Goal: Task Accomplishment & Management: Manage account settings

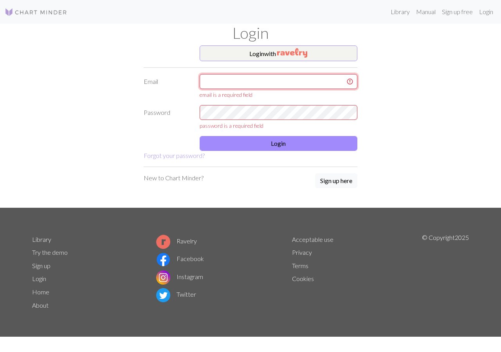
click at [268, 87] on input "text" at bounding box center [279, 81] width 158 height 15
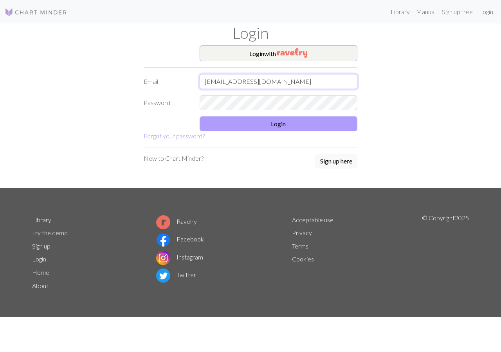
type input "[EMAIL_ADDRESS][DOMAIN_NAME]"
click at [264, 123] on button "Login" at bounding box center [279, 123] width 158 height 15
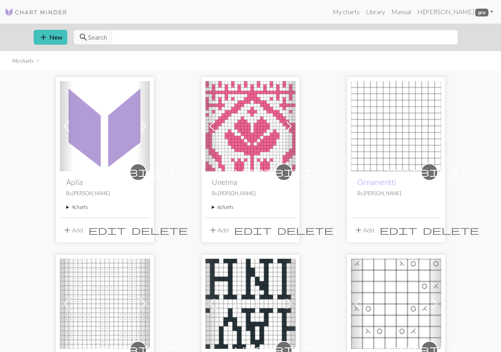
click at [82, 209] on summary "4 charts" at bounding box center [105, 206] width 78 height 7
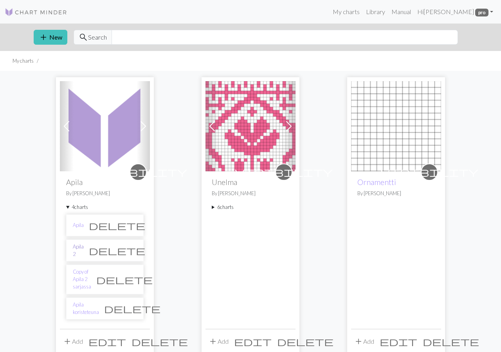
click at [84, 248] on link "Apila 2" at bounding box center [78, 250] width 11 height 15
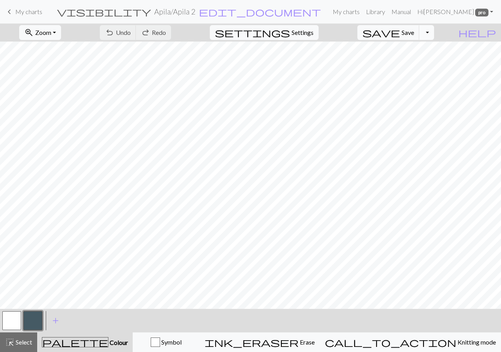
click at [434, 34] on button "Toggle Dropdown" at bounding box center [426, 32] width 15 height 15
click at [422, 61] on button "save_alt Download" at bounding box center [369, 62] width 129 height 13
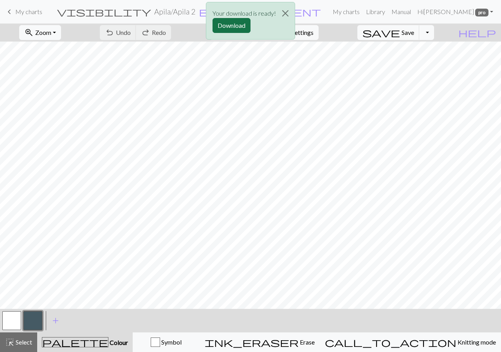
click at [237, 29] on button "Download" at bounding box center [232, 25] width 38 height 15
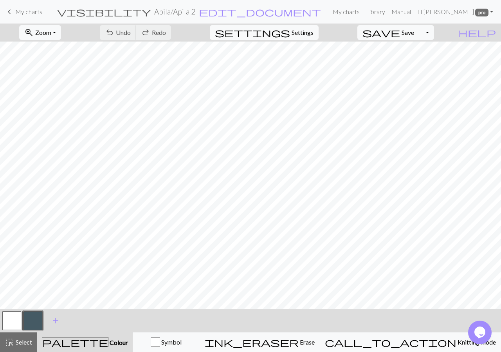
click at [192, 13] on h2 "Apila / Apila 2" at bounding box center [174, 11] width 41 height 9
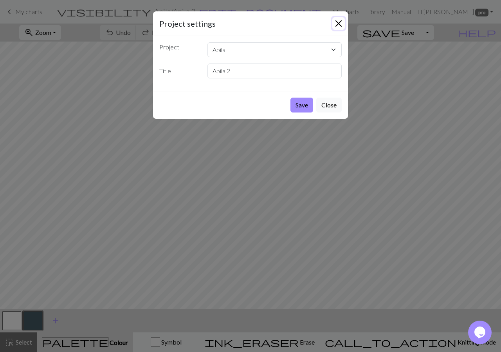
click at [339, 22] on button "Close" at bounding box center [338, 23] width 13 height 13
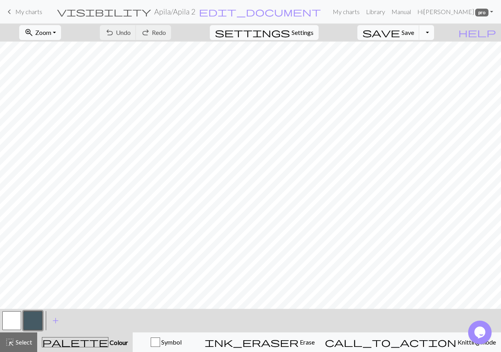
click at [434, 34] on button "Toggle Dropdown" at bounding box center [426, 32] width 15 height 15
click at [33, 14] on span "My charts" at bounding box center [28, 11] width 27 height 7
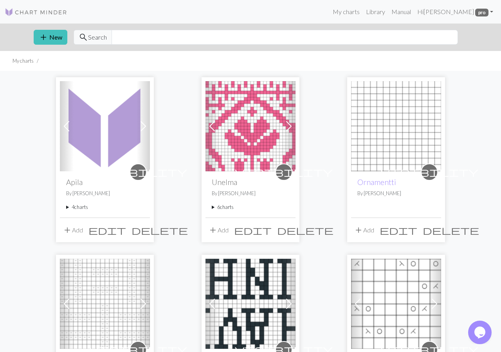
click at [79, 210] on summary "4 charts" at bounding box center [105, 206] width 78 height 7
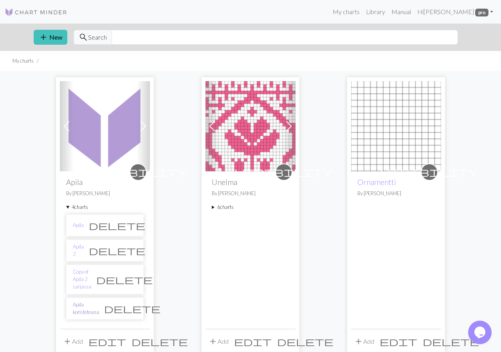
click at [99, 301] on link "Apila koristeteuna" at bounding box center [86, 308] width 26 height 15
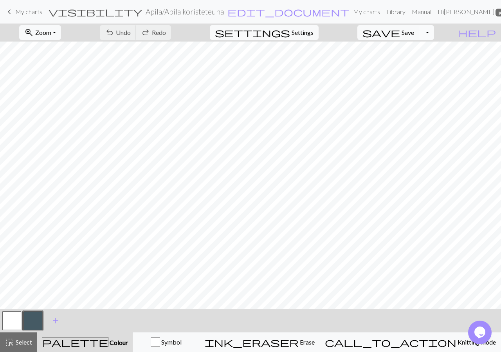
click at [434, 33] on button "Toggle Dropdown" at bounding box center [426, 32] width 15 height 15
click at [417, 62] on button "save_alt Download" at bounding box center [369, 62] width 129 height 13
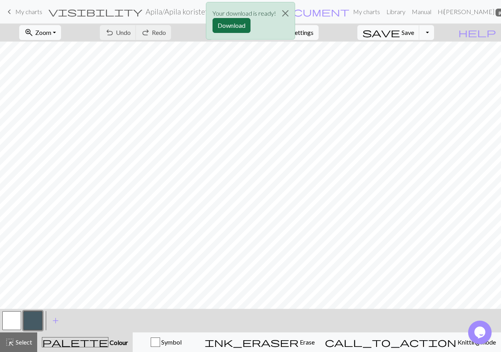
click at [241, 25] on button "Download" at bounding box center [232, 25] width 38 height 15
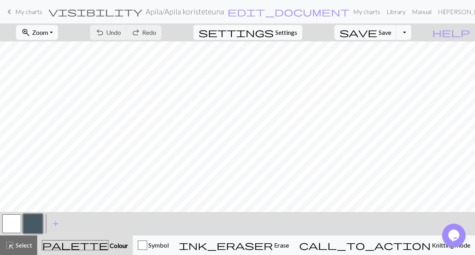
click at [21, 14] on span "My charts" at bounding box center [28, 11] width 27 height 7
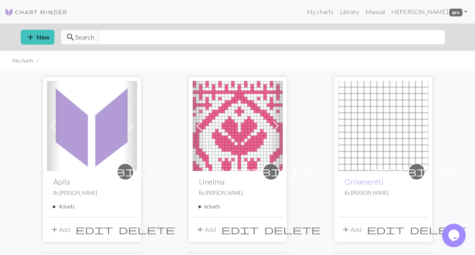
click at [212, 208] on summary "6 charts" at bounding box center [238, 206] width 78 height 7
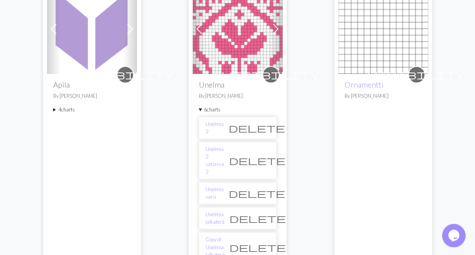
scroll to position [216, 0]
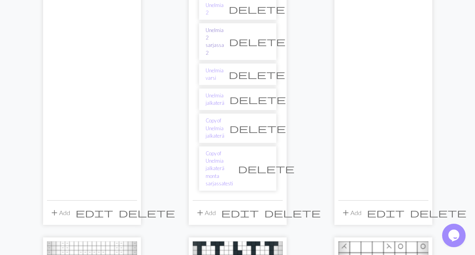
click at [224, 33] on link "Unelmia 2 sarjassa 2" at bounding box center [215, 42] width 18 height 30
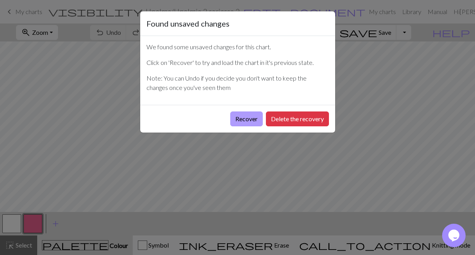
click at [251, 119] on button "Recover" at bounding box center [246, 119] width 33 height 15
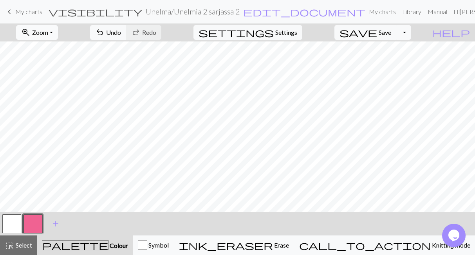
click at [48, 31] on span "Zoom" at bounding box center [40, 32] width 16 height 7
click at [52, 90] on button "50%" at bounding box center [47, 94] width 62 height 13
click at [391, 33] on span "Save" at bounding box center [385, 32] width 13 height 7
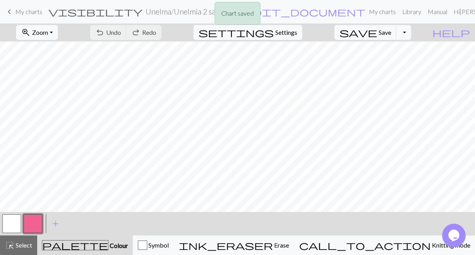
click at [31, 10] on div "Chart saved" at bounding box center [237, 15] width 475 height 31
click at [31, 11] on span "My charts" at bounding box center [28, 11] width 27 height 7
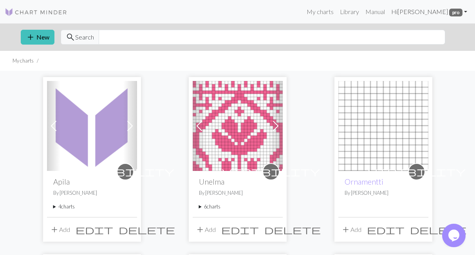
click at [428, 15] on link "Hi [PERSON_NAME] pro" at bounding box center [429, 12] width 82 height 16
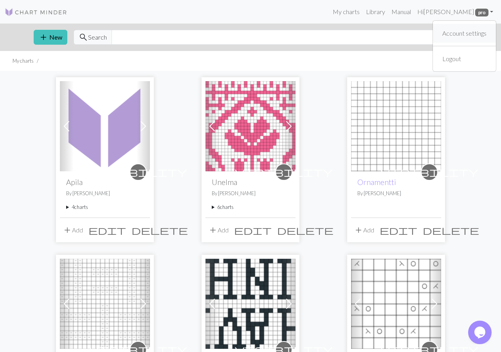
click at [437, 33] on button "Account settings" at bounding box center [464, 33] width 63 height 19
click at [465, 13] on link "Hi [PERSON_NAME] pro" at bounding box center [455, 12] width 82 height 16
click at [462, 29] on link "Account settings" at bounding box center [464, 33] width 51 height 16
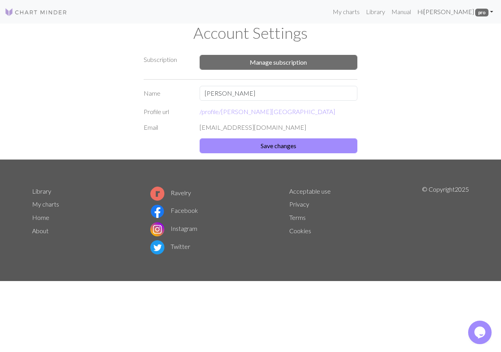
click at [459, 12] on link "Hi [PERSON_NAME] pro" at bounding box center [455, 12] width 82 height 16
click at [394, 52] on div "Subscription Manage subscription Name [PERSON_NAME] Profile url /profile/ [PERS…" at bounding box center [250, 102] width 446 height 114
click at [356, 11] on link "My charts" at bounding box center [346, 12] width 33 height 16
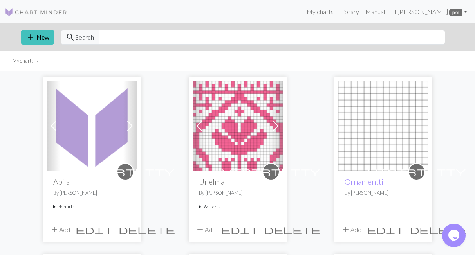
click at [69, 207] on summary "4 charts" at bounding box center [92, 206] width 78 height 7
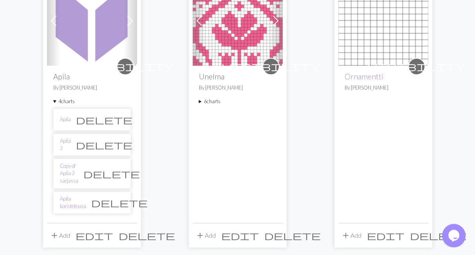
scroll to position [108, 0]
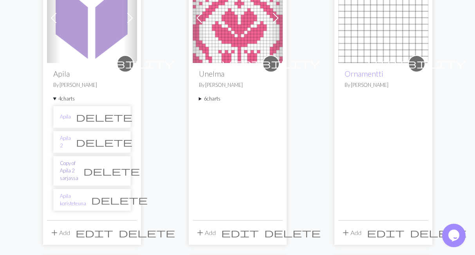
click at [78, 164] on link "Copy of Apila 2 sarjassa" at bounding box center [69, 171] width 18 height 23
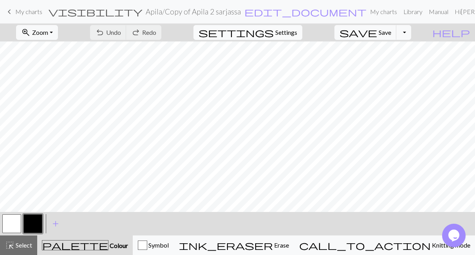
click at [289, 34] on span "Settings" at bounding box center [286, 32] width 22 height 9
select select "aran"
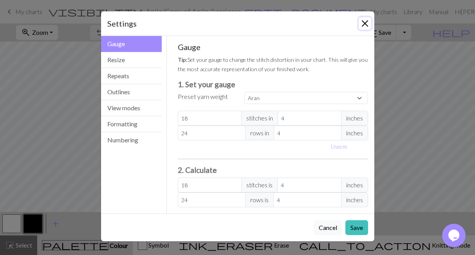
click at [362, 25] on button "Close" at bounding box center [365, 23] width 13 height 13
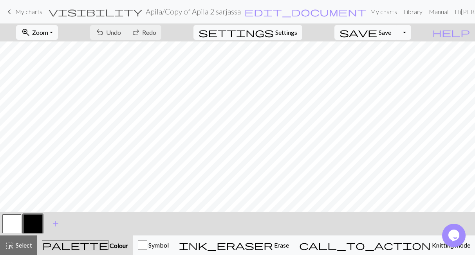
click at [189, 12] on h2 "Apila / Copy of Apila 2 sarjassa" at bounding box center [193, 11] width 95 height 9
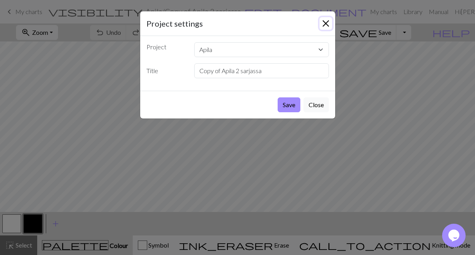
click at [327, 21] on button "Close" at bounding box center [326, 23] width 13 height 13
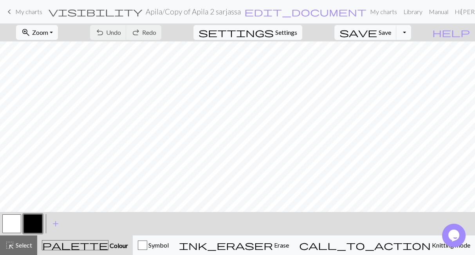
click at [36, 11] on span "My charts" at bounding box center [28, 11] width 27 height 7
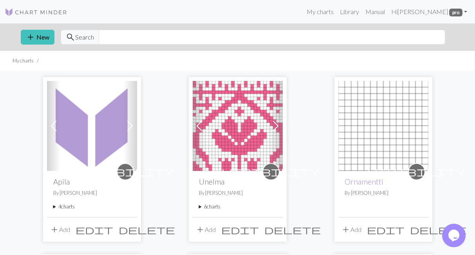
click at [67, 208] on summary "4 charts" at bounding box center [92, 206] width 78 height 7
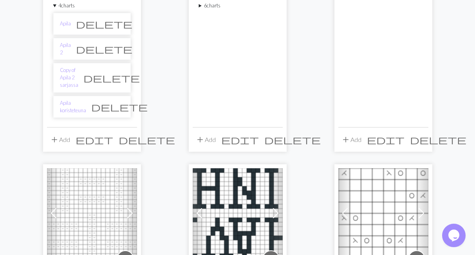
scroll to position [216, 0]
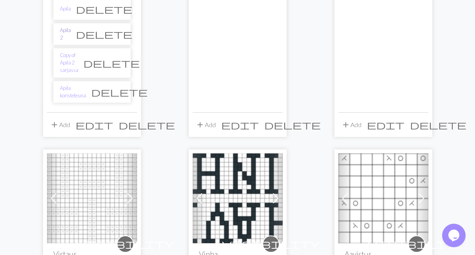
click at [70, 33] on link "Apila 2" at bounding box center [65, 34] width 11 height 15
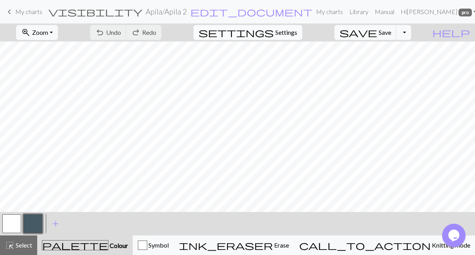
click at [297, 34] on span "Settings" at bounding box center [286, 32] width 22 height 9
select select "aran"
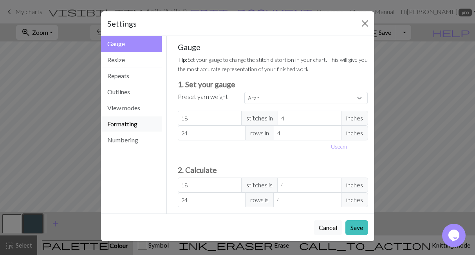
click at [136, 124] on button "Formatting" at bounding box center [131, 124] width 61 height 16
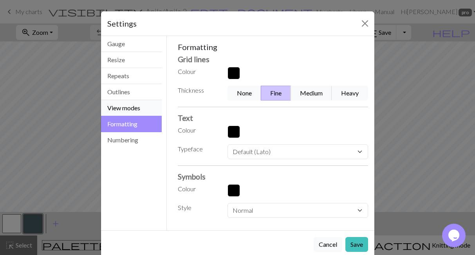
click at [126, 102] on button "View modes" at bounding box center [131, 108] width 61 height 16
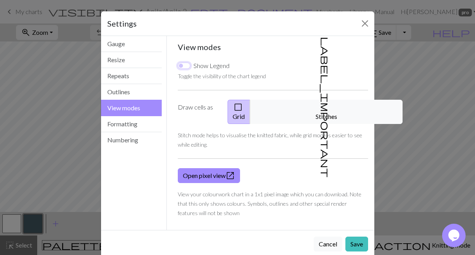
click at [189, 66] on input "Show Legend" at bounding box center [184, 66] width 13 height 6
checkbox input "true"
click at [356, 237] on button "Save" at bounding box center [356, 244] width 23 height 15
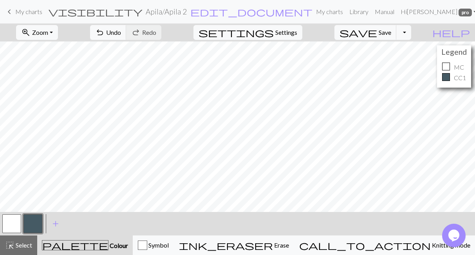
click at [408, 88] on div "Legend MC CC1" at bounding box center [237, 127] width 475 height 171
click at [8, 222] on button "button" at bounding box center [11, 224] width 19 height 19
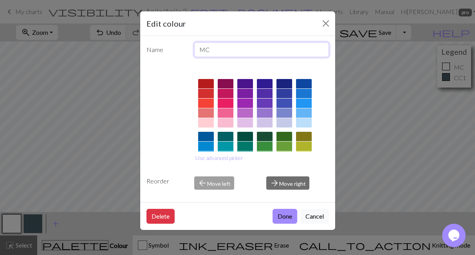
drag, startPoint x: 245, startPoint y: 47, endPoint x: 184, endPoint y: 46, distance: 60.7
click at [194, 49] on input "MC" at bounding box center [261, 49] width 135 height 15
type input "p"
type input "pohjaväri A"
click at [283, 213] on button "Done" at bounding box center [285, 216] width 25 height 15
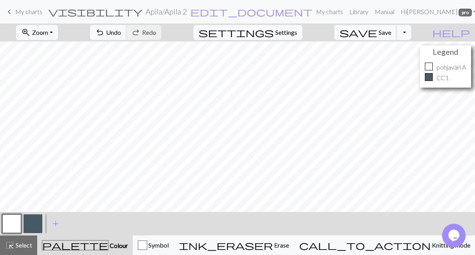
click at [377, 29] on span "save" at bounding box center [359, 32] width 38 height 11
click at [22, 12] on span "My charts" at bounding box center [28, 11] width 27 height 7
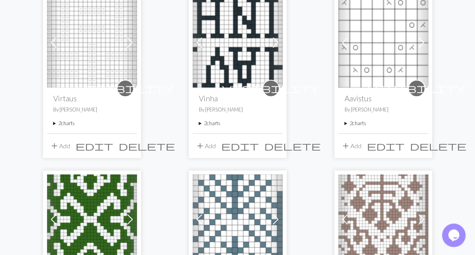
scroll to position [270, 0]
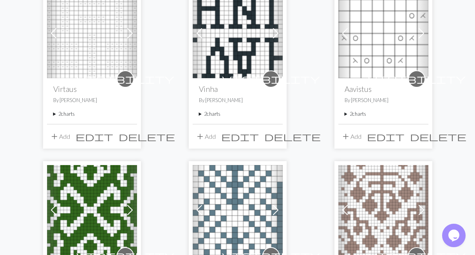
click at [202, 114] on summary "2 charts" at bounding box center [238, 113] width 78 height 7
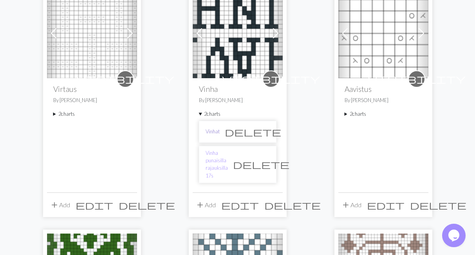
click at [216, 134] on link "Vinhat" at bounding box center [213, 131] width 14 height 7
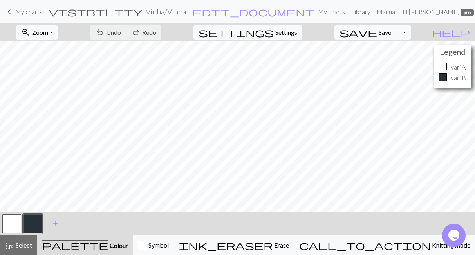
click at [25, 13] on span "My charts" at bounding box center [28, 11] width 27 height 7
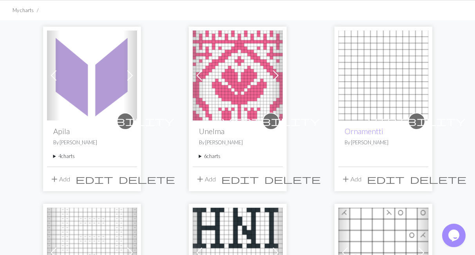
scroll to position [54, 0]
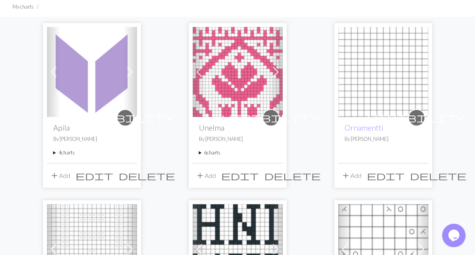
click at [70, 152] on summary "4 charts" at bounding box center [92, 152] width 78 height 7
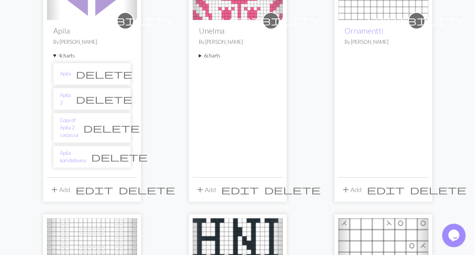
scroll to position [162, 0]
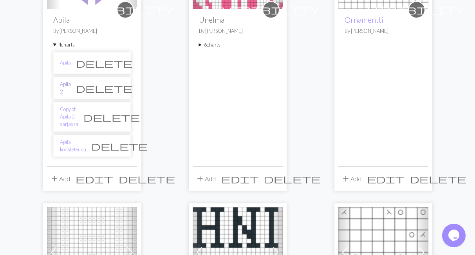
click at [71, 85] on link "Apila 2" at bounding box center [65, 88] width 11 height 15
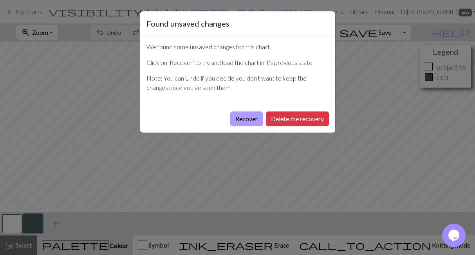
click at [256, 119] on button "Recover" at bounding box center [246, 119] width 33 height 15
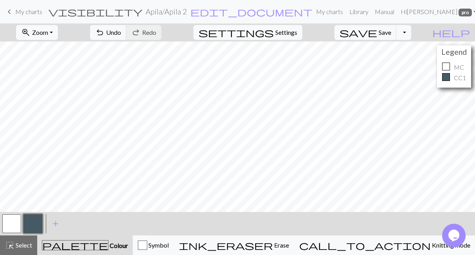
click at [13, 219] on button "button" at bounding box center [11, 224] width 19 height 19
click at [12, 220] on button "button" at bounding box center [11, 224] width 19 height 19
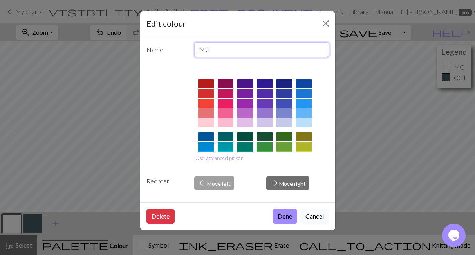
drag, startPoint x: 223, startPoint y: 54, endPoint x: 187, endPoint y: 45, distance: 36.7
click at [194, 45] on input "MC" at bounding box center [261, 49] width 135 height 15
type input "väri A"
click at [290, 217] on button "Done" at bounding box center [285, 216] width 25 height 15
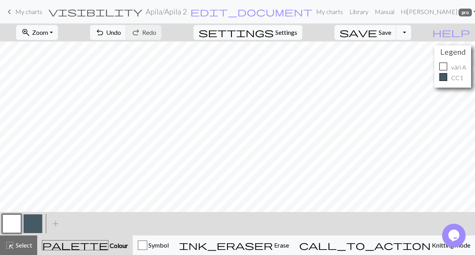
click at [33, 223] on button "button" at bounding box center [32, 224] width 19 height 19
click at [36, 221] on button "button" at bounding box center [32, 224] width 19 height 19
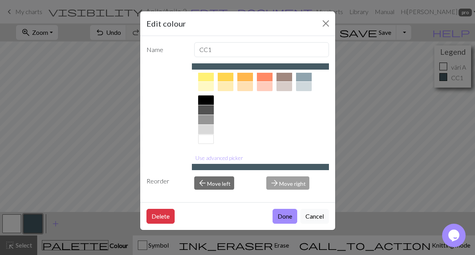
scroll to position [143, 0]
click at [206, 98] on div at bounding box center [206, 98] width 16 height 9
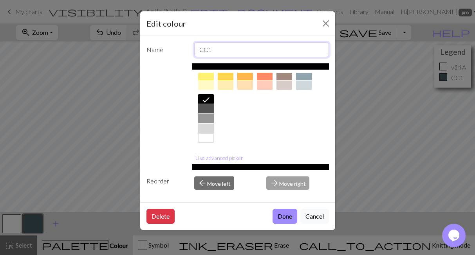
drag, startPoint x: 223, startPoint y: 51, endPoint x: 204, endPoint y: 44, distance: 19.8
click at [204, 44] on input "CC1" at bounding box center [261, 49] width 135 height 15
type input "väri B"
click at [284, 209] on div "Delete Done Cancel" at bounding box center [237, 216] width 195 height 28
click at [284, 215] on button "Done" at bounding box center [285, 216] width 25 height 15
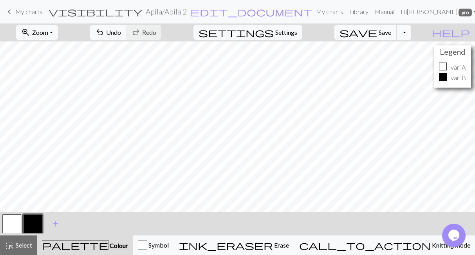
click at [390, 28] on button "save Save Save" at bounding box center [365, 32] width 62 height 15
click at [24, 10] on span "My charts" at bounding box center [28, 11] width 27 height 7
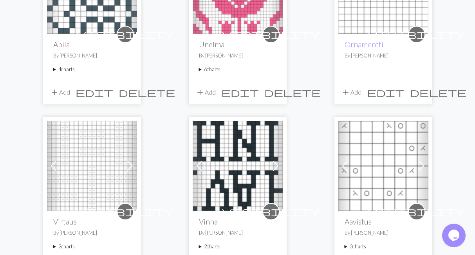
scroll to position [162, 0]
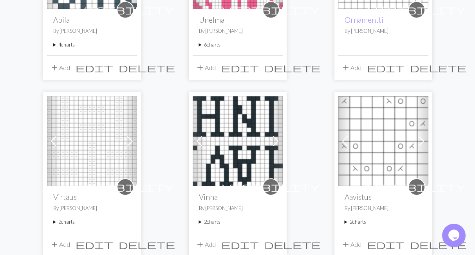
click at [74, 44] on summary "4 charts" at bounding box center [92, 44] width 78 height 7
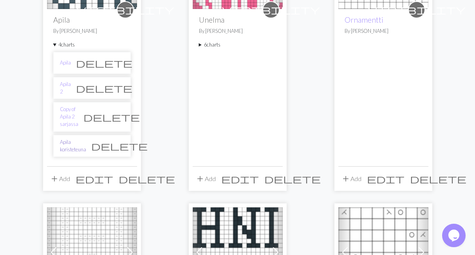
click at [72, 139] on link "Apila koristeteuna" at bounding box center [73, 146] width 26 height 15
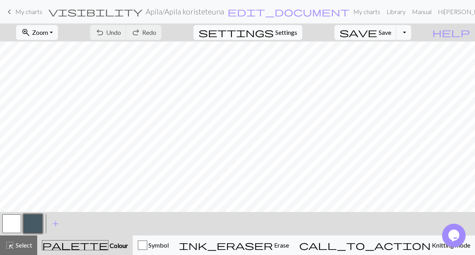
click at [288, 31] on span "Settings" at bounding box center [286, 32] width 22 height 9
select select "aran"
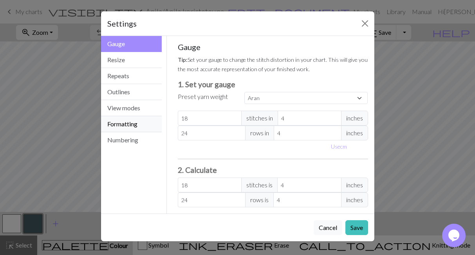
click at [124, 121] on button "Formatting" at bounding box center [131, 124] width 61 height 16
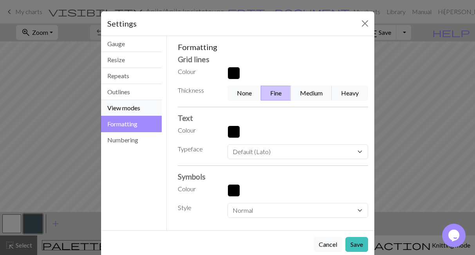
click at [123, 107] on button "View modes" at bounding box center [131, 108] width 61 height 16
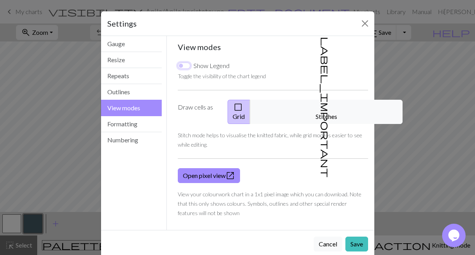
click at [183, 65] on input "Show Legend" at bounding box center [184, 66] width 13 height 6
checkbox input "true"
click at [356, 237] on button "Save" at bounding box center [356, 244] width 23 height 15
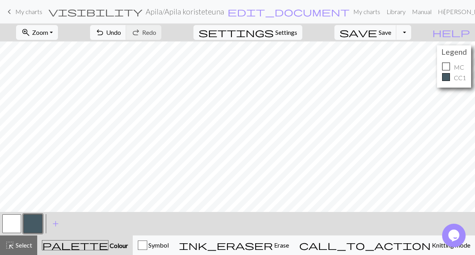
click at [1, 221] on div at bounding box center [11, 223] width 21 height 21
click at [7, 223] on button "button" at bounding box center [11, 224] width 19 height 19
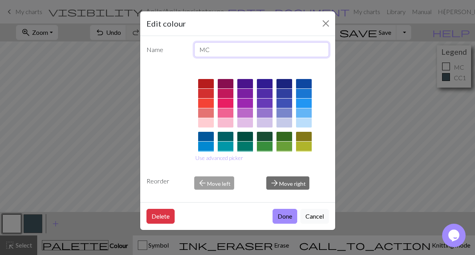
drag, startPoint x: 211, startPoint y: 49, endPoint x: 185, endPoint y: 51, distance: 25.6
click at [194, 51] on input "MC" at bounding box center [261, 49] width 135 height 15
type input "väri A"
click at [282, 217] on button "Done" at bounding box center [285, 216] width 25 height 15
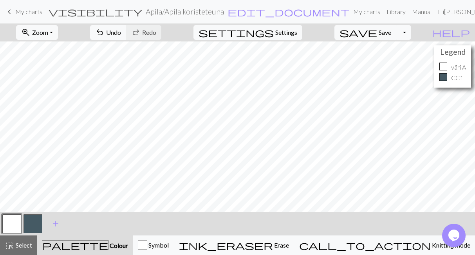
click at [33, 222] on button "button" at bounding box center [32, 224] width 19 height 19
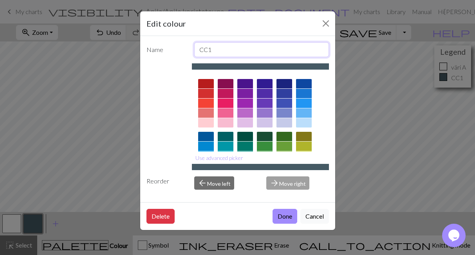
drag, startPoint x: 226, startPoint y: 48, endPoint x: 167, endPoint y: 45, distance: 59.6
click at [194, 45] on input "CC1" at bounding box center [261, 49] width 135 height 15
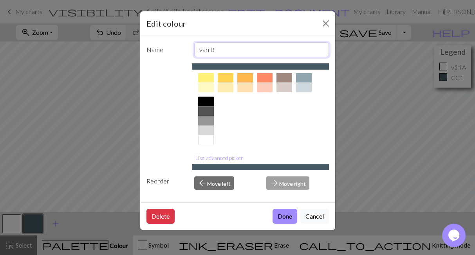
scroll to position [143, 0]
type input "väri B"
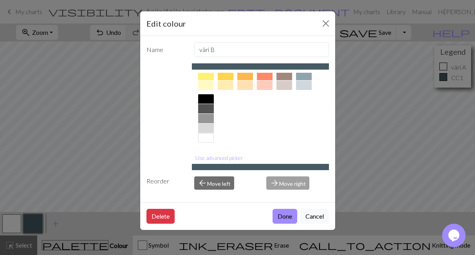
click at [210, 98] on div at bounding box center [206, 98] width 16 height 9
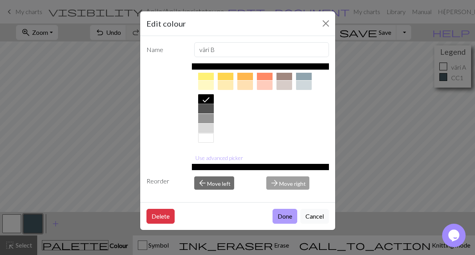
click at [280, 219] on button "Done" at bounding box center [285, 216] width 25 height 15
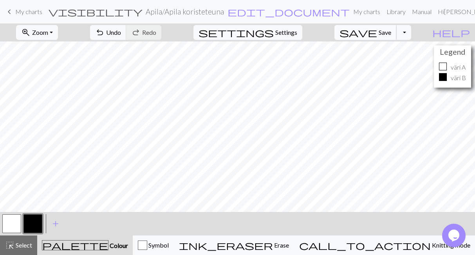
click at [391, 32] on span "Save" at bounding box center [385, 32] width 13 height 7
click at [32, 220] on button "button" at bounding box center [32, 224] width 19 height 19
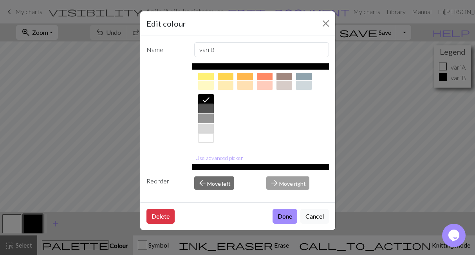
click at [204, 108] on div at bounding box center [206, 108] width 16 height 9
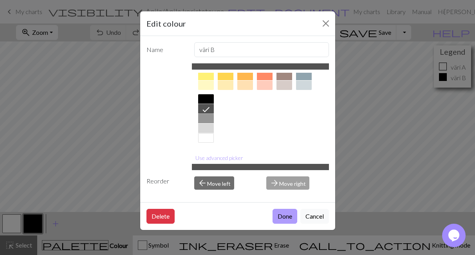
click at [287, 221] on button "Done" at bounding box center [285, 216] width 25 height 15
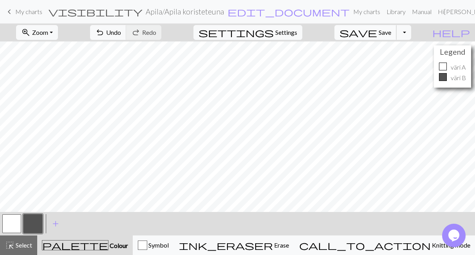
click at [391, 33] on span "Save" at bounding box center [385, 32] width 13 height 7
click at [38, 12] on span "My charts" at bounding box center [28, 11] width 27 height 7
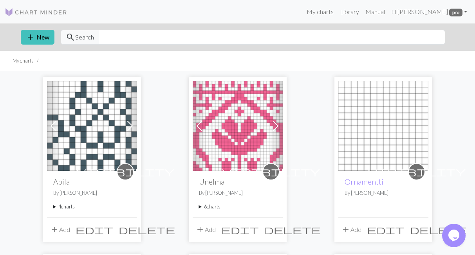
click at [65, 207] on summary "4 charts" at bounding box center [92, 206] width 78 height 7
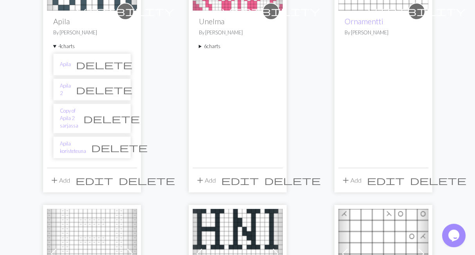
scroll to position [162, 0]
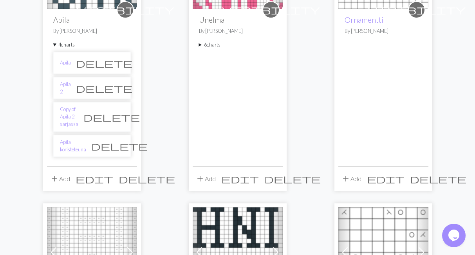
click at [78, 83] on li "Apila 2 delete" at bounding box center [92, 88] width 78 height 22
click at [75, 83] on li "Apila 2 delete" at bounding box center [92, 88] width 78 height 22
click at [71, 90] on link "Apila 2" at bounding box center [65, 88] width 11 height 15
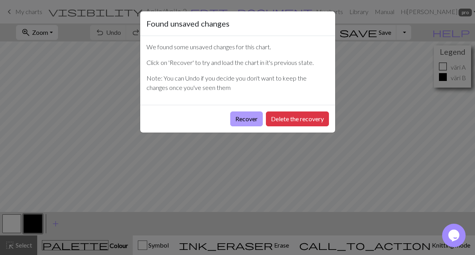
click at [255, 119] on button "Recover" at bounding box center [246, 119] width 33 height 15
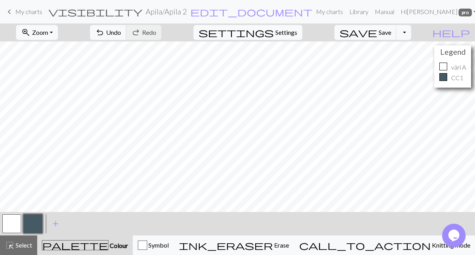
click at [34, 227] on button "button" at bounding box center [32, 224] width 19 height 19
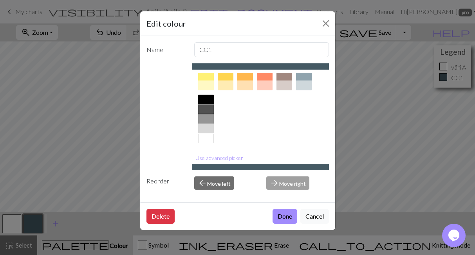
scroll to position [143, 0]
click at [206, 106] on div at bounding box center [206, 108] width 16 height 9
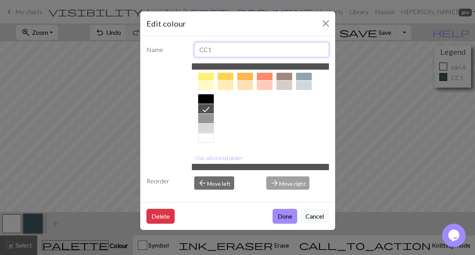
drag, startPoint x: 244, startPoint y: 48, endPoint x: 204, endPoint y: 43, distance: 40.3
click at [204, 43] on input "CC1" at bounding box center [261, 49] width 135 height 15
type input "väri B"
click at [278, 215] on button "Done" at bounding box center [285, 216] width 25 height 15
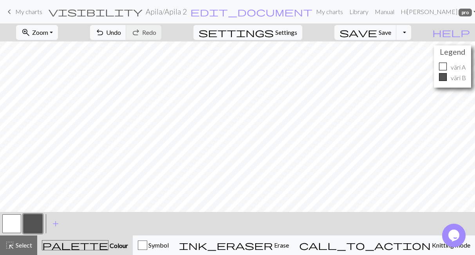
click at [14, 225] on button "button" at bounding box center [11, 224] width 19 height 19
click at [391, 35] on span "Save" at bounding box center [385, 32] width 13 height 7
click at [29, 13] on span "My charts" at bounding box center [28, 11] width 27 height 7
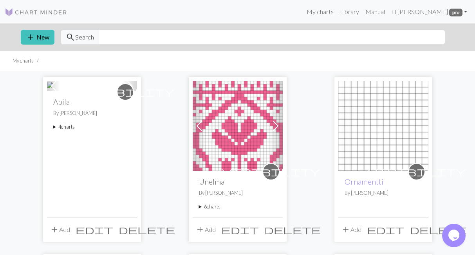
click at [67, 131] on summary "4 charts" at bounding box center [92, 126] width 78 height 7
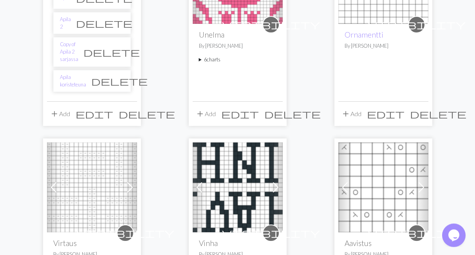
scroll to position [162, 0]
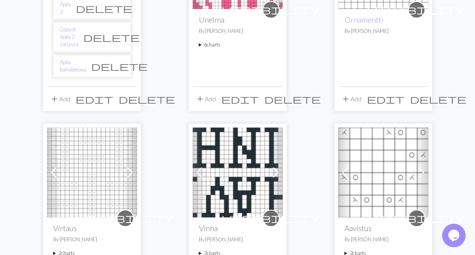
click at [67, 77] on li "Apila koristeteuna delete" at bounding box center [92, 66] width 78 height 22
click at [68, 74] on link "Apila koristeteuna" at bounding box center [73, 66] width 26 height 15
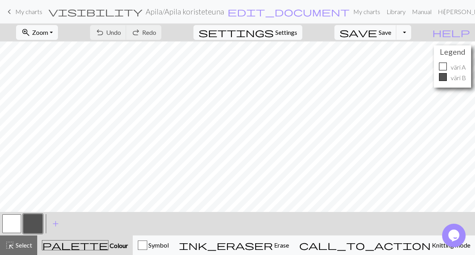
click at [37, 11] on span "My charts" at bounding box center [28, 11] width 27 height 7
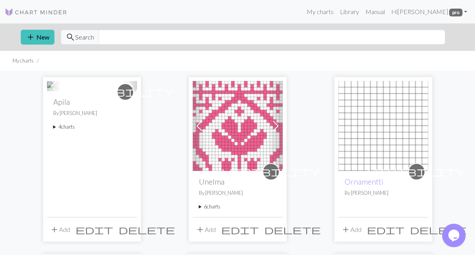
click at [61, 131] on summary "4 charts" at bounding box center [92, 126] width 78 height 7
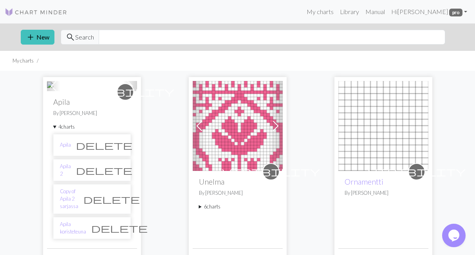
click at [69, 131] on summary "4 charts" at bounding box center [92, 126] width 78 height 7
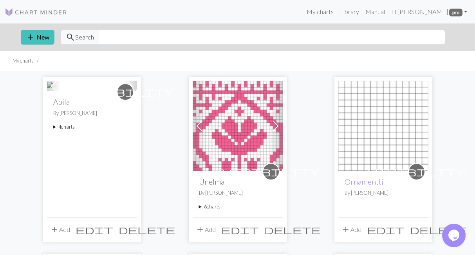
click at [52, 229] on span "add" at bounding box center [54, 229] width 9 height 11
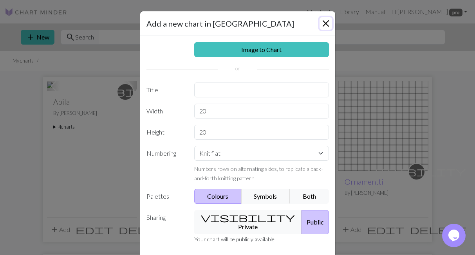
click at [324, 19] on button "Close" at bounding box center [326, 23] width 13 height 13
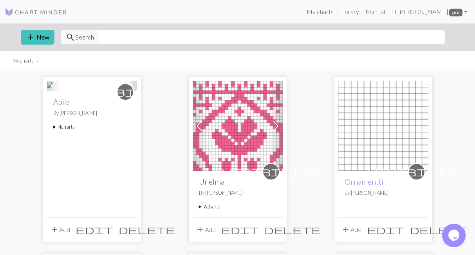
click at [70, 131] on summary "4 charts" at bounding box center [92, 126] width 78 height 7
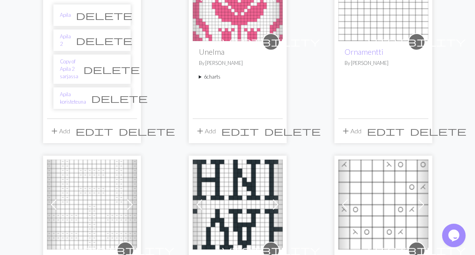
scroll to position [108, 0]
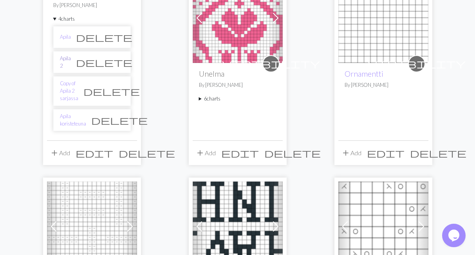
click at [69, 70] on link "Apila 2" at bounding box center [65, 62] width 11 height 15
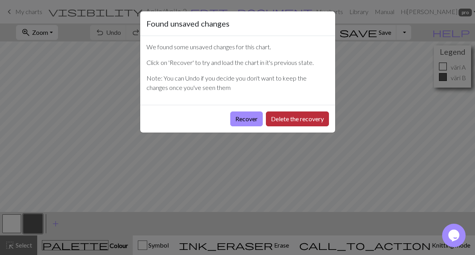
click at [267, 118] on button "Delete the recovery" at bounding box center [297, 119] width 63 height 15
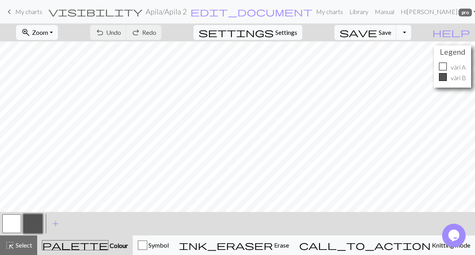
click at [411, 33] on button "Toggle Dropdown" at bounding box center [403, 32] width 15 height 15
click at [302, 33] on button "settings Settings" at bounding box center [247, 32] width 109 height 15
select select "aran"
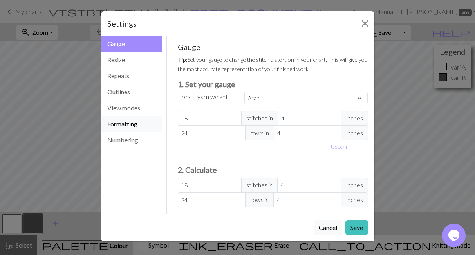
click at [126, 124] on button "Formatting" at bounding box center [131, 124] width 61 height 16
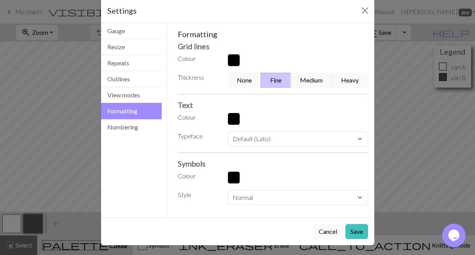
scroll to position [14, 0]
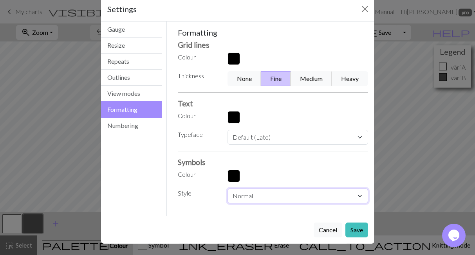
click at [228, 189] on select "Normal Light Heavy Hand drawn" at bounding box center [298, 196] width 140 height 15
click at [363, 197] on select "Normal Light Heavy Hand drawn" at bounding box center [298, 196] width 140 height 15
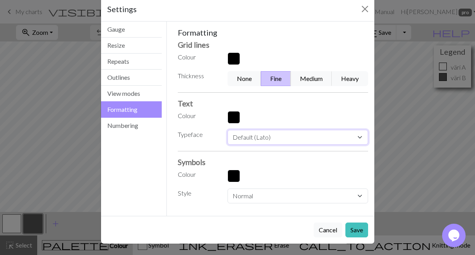
click at [228, 130] on select "Default (Lato) [PERSON_NAME] Times new roman Times Courier new Courier Verdana …" at bounding box center [298, 137] width 140 height 15
click at [361, 141] on select "Default (Lato) [PERSON_NAME] Times new roman Times Courier new Courier Verdana …" at bounding box center [298, 137] width 140 height 15
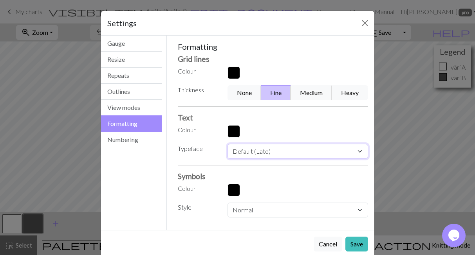
scroll to position [0, 0]
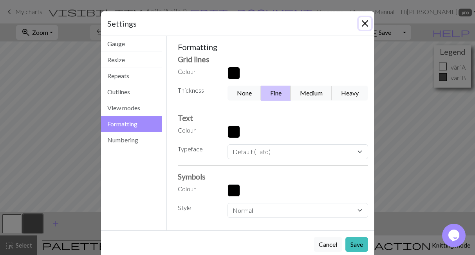
click at [364, 19] on button "Close" at bounding box center [365, 23] width 13 height 13
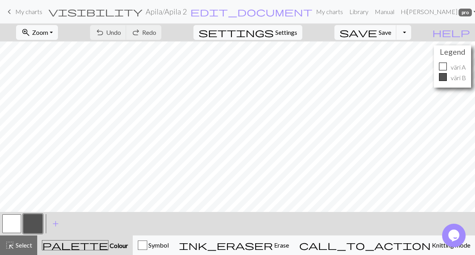
click at [28, 9] on span "My charts" at bounding box center [28, 11] width 27 height 7
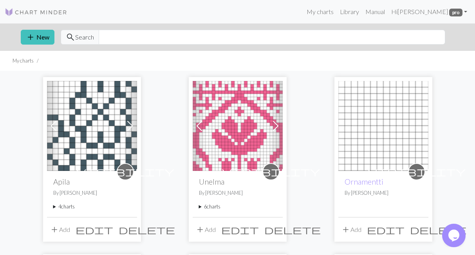
click at [257, 135] on img at bounding box center [238, 126] width 90 height 90
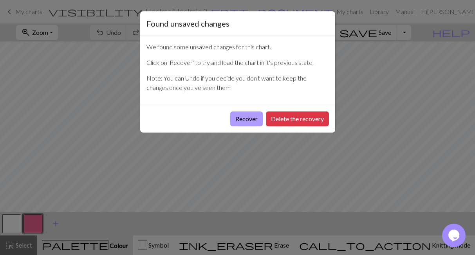
click at [252, 116] on button "Recover" at bounding box center [246, 119] width 33 height 15
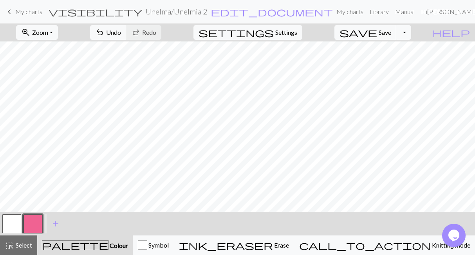
click at [25, 13] on span "My charts" at bounding box center [28, 11] width 27 height 7
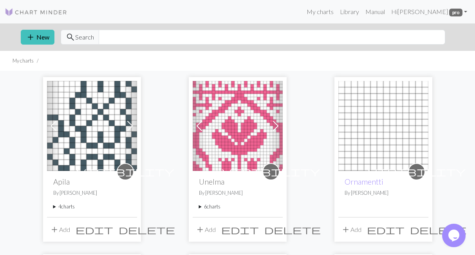
click at [205, 206] on summary "6 charts" at bounding box center [238, 206] width 78 height 7
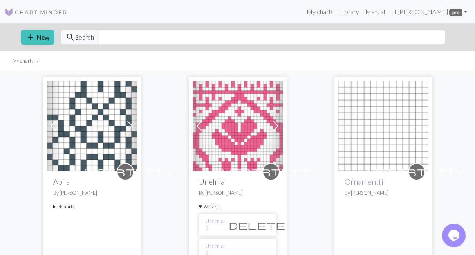
click at [217, 220] on li "Unelmia 2 delete" at bounding box center [238, 225] width 78 height 22
click at [217, 224] on link "Unelmia 2" at bounding box center [215, 225] width 18 height 15
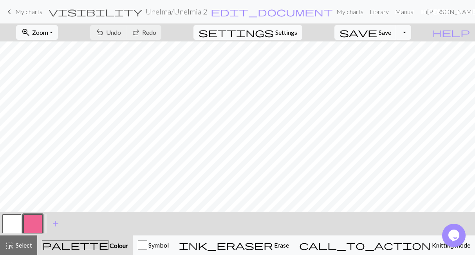
click at [297, 36] on span "Settings" at bounding box center [286, 32] width 22 height 9
select select "aran"
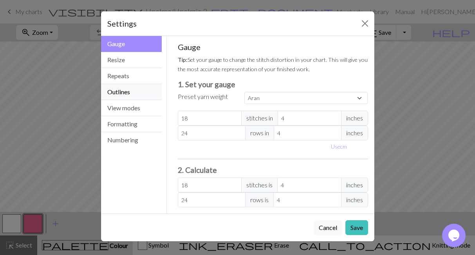
click at [128, 92] on button "Outlines" at bounding box center [131, 92] width 61 height 16
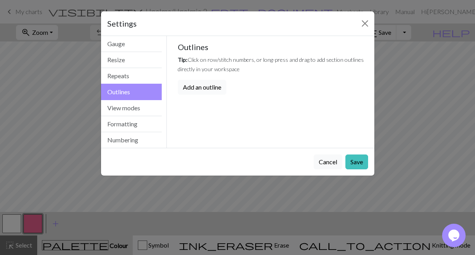
click at [214, 89] on button "Add an outline" at bounding box center [202, 87] width 49 height 15
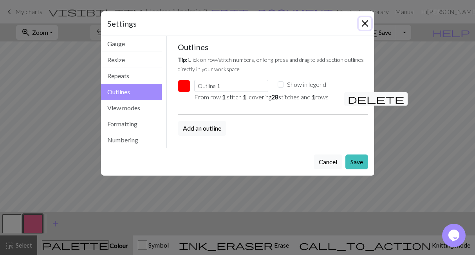
click at [368, 28] on button "Close" at bounding box center [365, 23] width 13 height 13
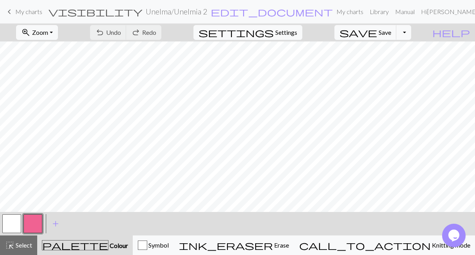
click at [33, 11] on span "My charts" at bounding box center [28, 11] width 27 height 7
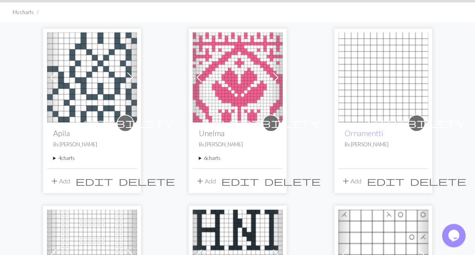
scroll to position [216, 0]
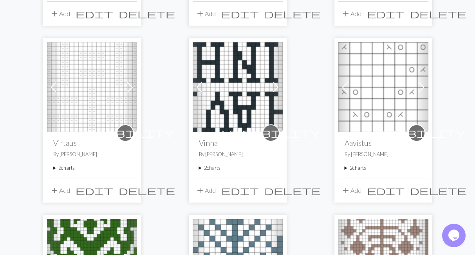
click at [106, 103] on img at bounding box center [92, 87] width 90 height 90
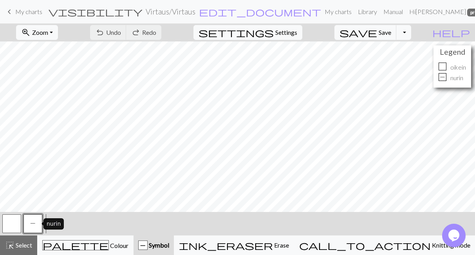
click at [40, 221] on button "P" at bounding box center [32, 224] width 19 height 19
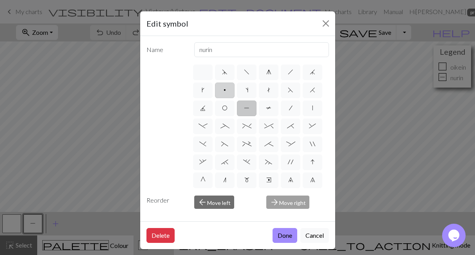
click at [228, 86] on label "p" at bounding box center [225, 91] width 20 height 16
click at [228, 86] on input "p" at bounding box center [226, 87] width 5 height 5
radio input "true"
type input "purl"
click at [282, 232] on button "Done" at bounding box center [285, 235] width 25 height 15
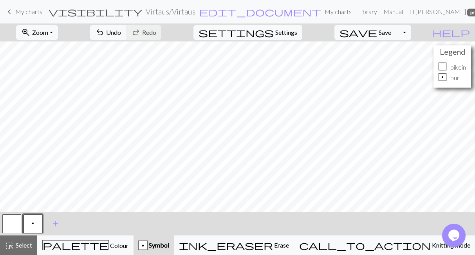
click at [20, 221] on button "button" at bounding box center [11, 224] width 19 height 19
click at [24, 222] on button "p" at bounding box center [32, 224] width 19 height 19
click at [25, 222] on button "p" at bounding box center [32, 224] width 19 height 19
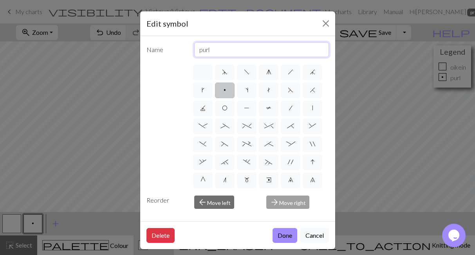
drag, startPoint x: 208, startPoint y: 49, endPoint x: 199, endPoint y: 49, distance: 9.4
click at [199, 49] on input "purl" at bounding box center [261, 49] width 135 height 15
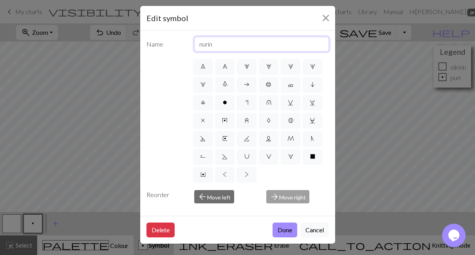
type input "nurin"
click at [282, 220] on div "Delete Done Cancel" at bounding box center [237, 230] width 195 height 28
click at [283, 228] on button "Done" at bounding box center [285, 230] width 25 height 15
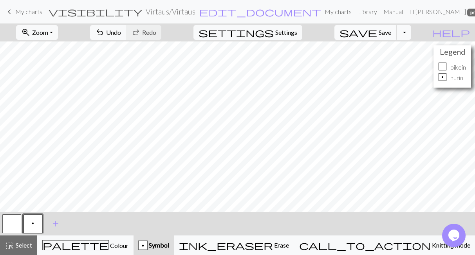
click at [397, 33] on button "save Save Save" at bounding box center [365, 32] width 62 height 15
click at [33, 12] on div "Chart saved" at bounding box center [237, 15] width 475 height 31
click at [33, 12] on span "My charts" at bounding box center [28, 11] width 27 height 7
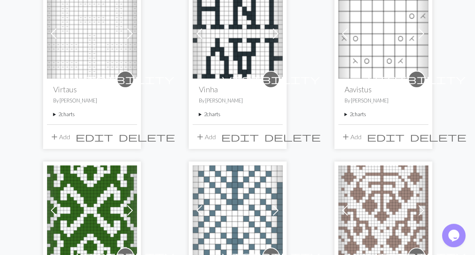
scroll to position [270, 0]
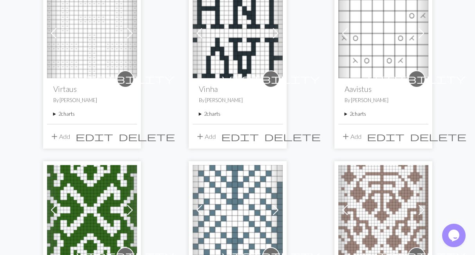
click at [349, 110] on div "visibility Aavistus By [PERSON_NAME] 2 charts Aavistus delete Aavistus kärkikav…" at bounding box center [383, 101] width 90 height 46
click at [351, 114] on summary "2 charts" at bounding box center [384, 113] width 78 height 7
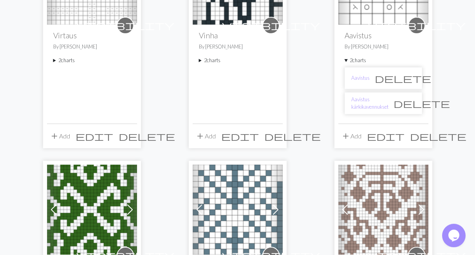
scroll to position [324, 0]
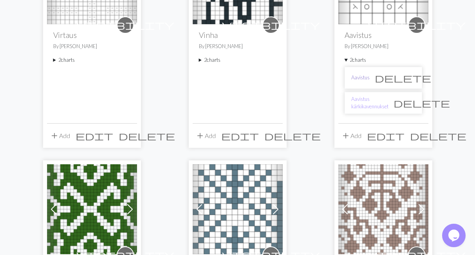
click at [363, 76] on link "Aavistus" at bounding box center [360, 77] width 18 height 7
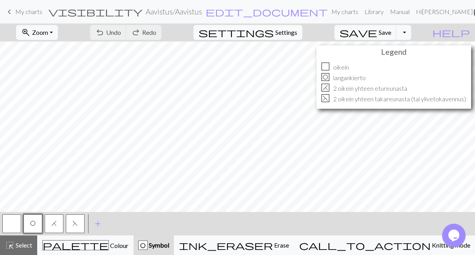
click at [52, 225] on span "H" at bounding box center [53, 223] width 5 height 6
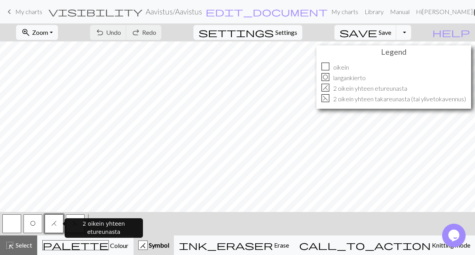
click at [52, 224] on span "H" at bounding box center [53, 223] width 5 height 6
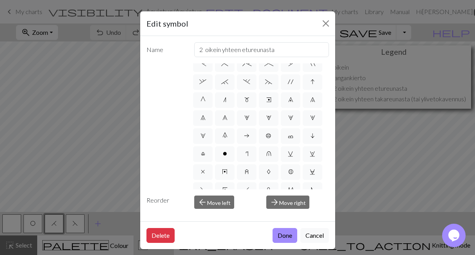
scroll to position [79, 0]
click at [225, 102] on span "n" at bounding box center [224, 101] width 3 height 6
click at [225, 175] on input "n" at bounding box center [225, 177] width 5 height 5
radio input "true"
type input "k2tog"
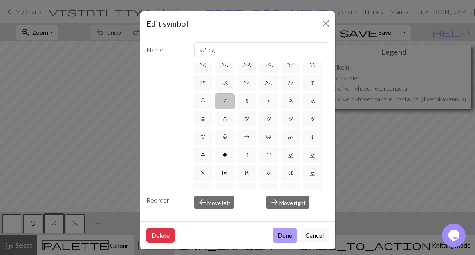
click at [284, 238] on button "Done" at bounding box center [285, 235] width 25 height 15
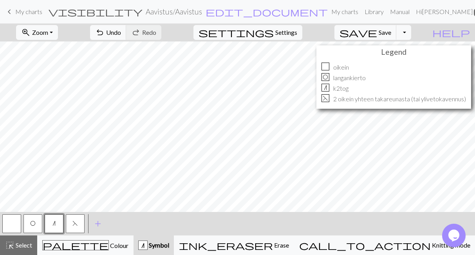
click at [48, 225] on button "n" at bounding box center [54, 224] width 19 height 19
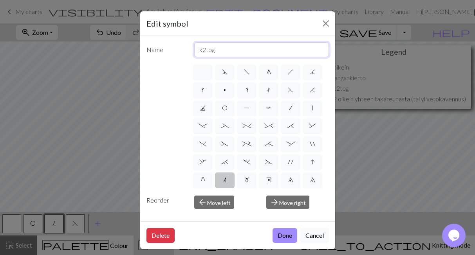
drag, startPoint x: 237, startPoint y: 50, endPoint x: 185, endPoint y: 58, distance: 52.4
click at [194, 57] on input "k2tog" at bounding box center [261, 49] width 135 height 15
drag, startPoint x: 222, startPoint y: 50, endPoint x: 194, endPoint y: 48, distance: 27.9
click at [194, 48] on input "k2tog" at bounding box center [261, 49] width 135 height 15
drag, startPoint x: 251, startPoint y: 21, endPoint x: 195, endPoint y: 30, distance: 55.9
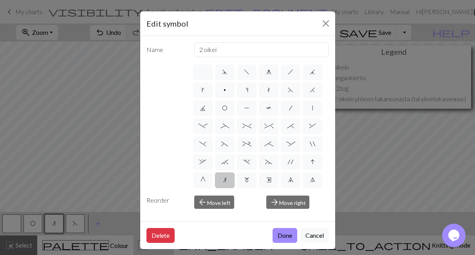
click at [195, 30] on div "Edit symbol" at bounding box center [237, 23] width 195 height 25
click at [225, 50] on input "2 oikei" at bounding box center [261, 49] width 135 height 15
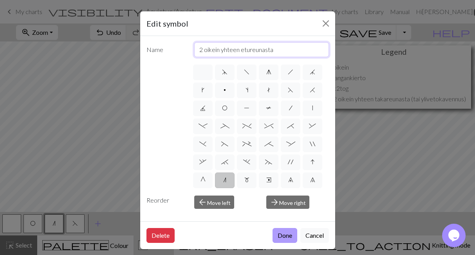
type input "2 oikein yhteen etureunasta"
click at [283, 234] on button "Done" at bounding box center [285, 235] width 25 height 15
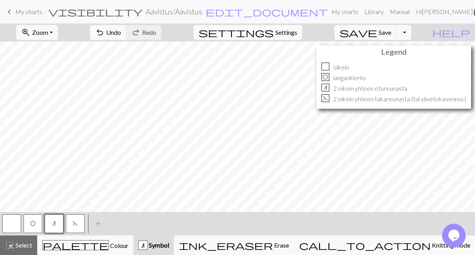
click at [72, 224] on button "F" at bounding box center [75, 224] width 19 height 19
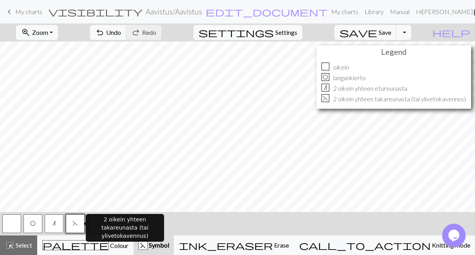
click at [73, 223] on span "F" at bounding box center [74, 223] width 5 height 6
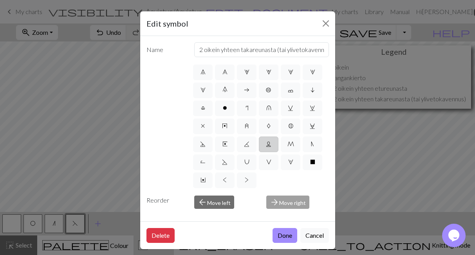
scroll to position [5, 0]
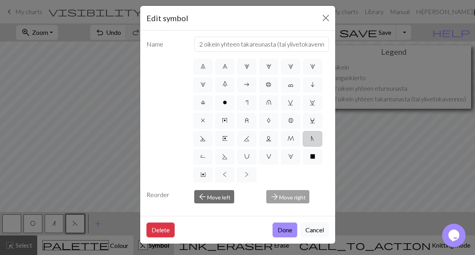
click at [310, 142] on label "N" at bounding box center [313, 139] width 20 height 16
radio input "true"
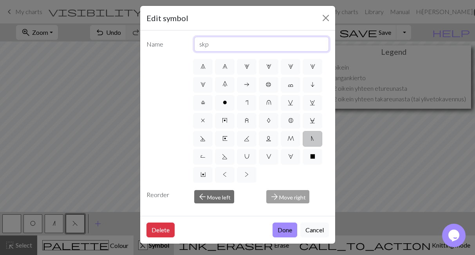
drag, startPoint x: 212, startPoint y: 42, endPoint x: 170, endPoint y: 42, distance: 42.3
click at [194, 42] on input "skp" at bounding box center [261, 44] width 135 height 15
type input "2 oikein yhteen takareunasta (tai ylivetokavennus)"
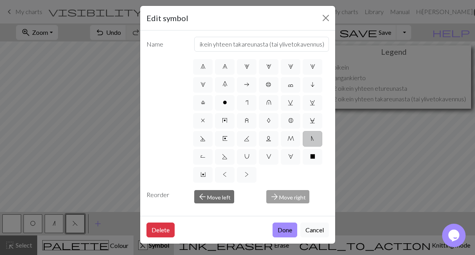
click at [289, 229] on button "Done" at bounding box center [285, 230] width 25 height 15
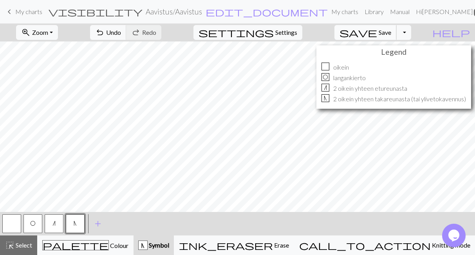
click at [390, 29] on button "save Save Save" at bounding box center [365, 32] width 62 height 15
click at [34, 12] on span "My charts" at bounding box center [28, 11] width 27 height 7
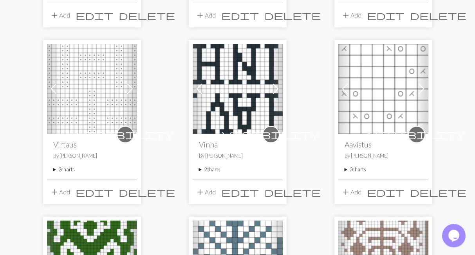
scroll to position [216, 0]
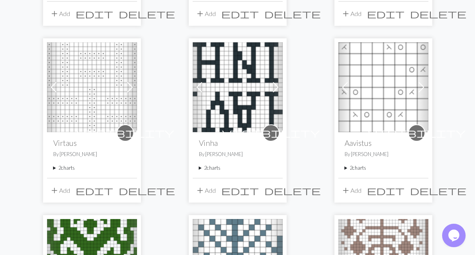
click at [362, 164] on div "visibility Aavistus By [PERSON_NAME] 2 charts Aavistus delete Aavistus kärkikav…" at bounding box center [383, 155] width 90 height 46
click at [363, 168] on summary "2 charts" at bounding box center [384, 167] width 78 height 7
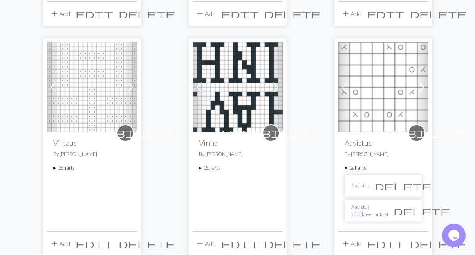
click at [362, 213] on link "Aavistus kärkikavennukset" at bounding box center [369, 211] width 37 height 15
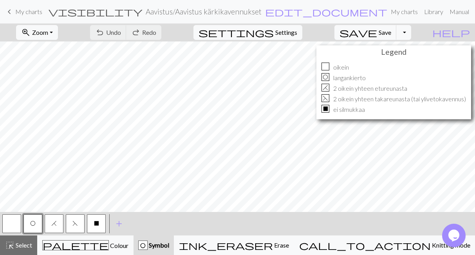
click at [58, 222] on button "H" at bounding box center [54, 224] width 19 height 19
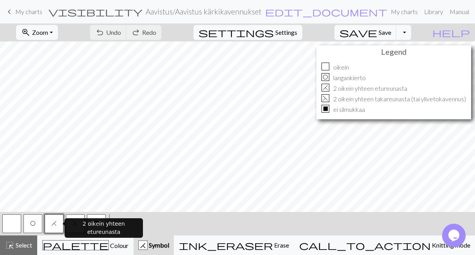
click at [54, 224] on span "H" at bounding box center [53, 223] width 5 height 6
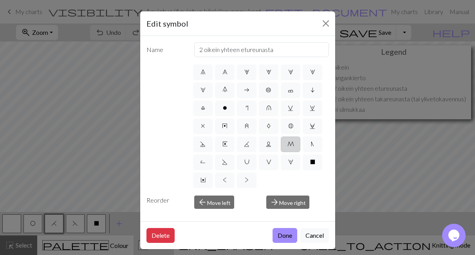
scroll to position [5, 0]
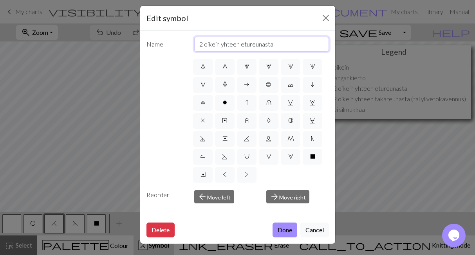
drag, startPoint x: 282, startPoint y: 42, endPoint x: 190, endPoint y: 43, distance: 92.4
click at [194, 43] on input "2 oikein yhteen etureunasta" at bounding box center [261, 44] width 135 height 15
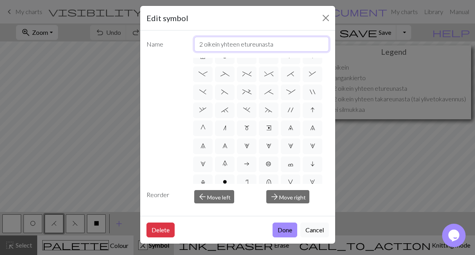
scroll to position [47, 0]
click at [225, 132] on label "n" at bounding box center [225, 128] width 20 height 16
click at [225, 170] on input "n" at bounding box center [225, 172] width 5 height 5
radio input "true"
click at [247, 41] on input "k2tog" at bounding box center [261, 44] width 135 height 15
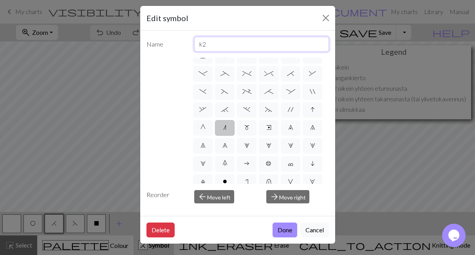
type input "k"
paste input "2 oikein yhteen etureunasta"
type input "2 oikein yhteen etureunasta"
click at [287, 230] on button "Done" at bounding box center [285, 230] width 25 height 15
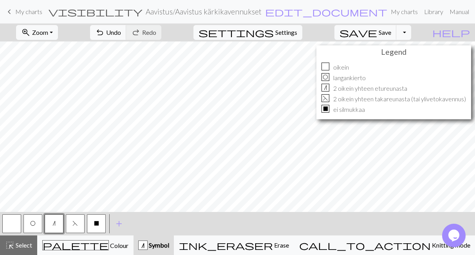
click at [75, 220] on button "F" at bounding box center [75, 224] width 19 height 19
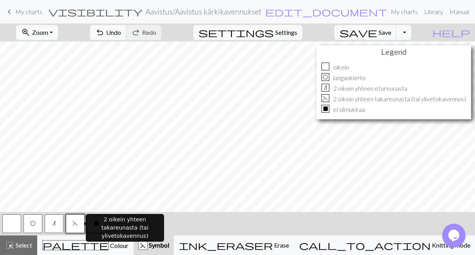
click at [76, 219] on button "F" at bounding box center [75, 224] width 19 height 19
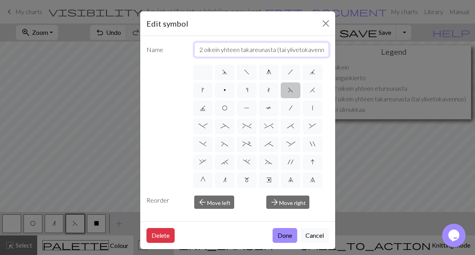
drag, startPoint x: 198, startPoint y: 49, endPoint x: 366, endPoint y: 50, distance: 168.0
click at [366, 50] on div "Edit symbol Name 2 oikein yhteen takareunasta (tai ylivetokavennus) d f g h j k…" at bounding box center [237, 127] width 475 height 255
click at [329, 50] on div "2 oikein yhteen takareunasta (tai ylivetokavennus)" at bounding box center [262, 49] width 144 height 15
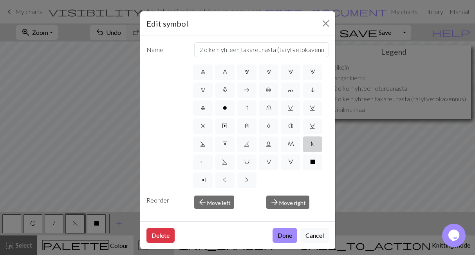
click at [315, 142] on label "N" at bounding box center [313, 145] width 20 height 16
radio input "true"
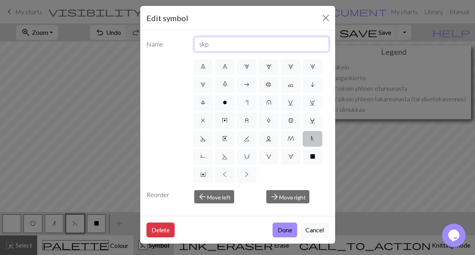
click at [228, 46] on input "skp" at bounding box center [261, 44] width 135 height 15
type input "s"
paste input "2 oikein yhteen takareunasta (tai ylivetokav"
type input "2 oikein yhteen takareunasta (tai ylivetokavennus)"
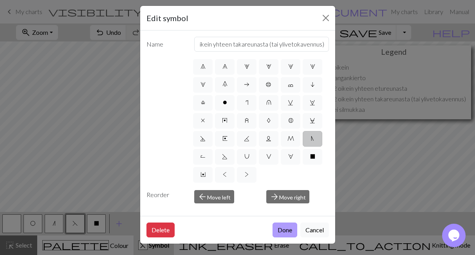
click at [289, 229] on button "Done" at bounding box center [285, 230] width 25 height 15
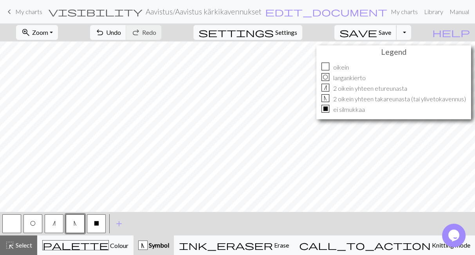
click at [391, 36] on span "Save" at bounding box center [385, 32] width 13 height 7
click at [41, 13] on span "My charts" at bounding box center [28, 11] width 27 height 7
